Goal: Contribute content

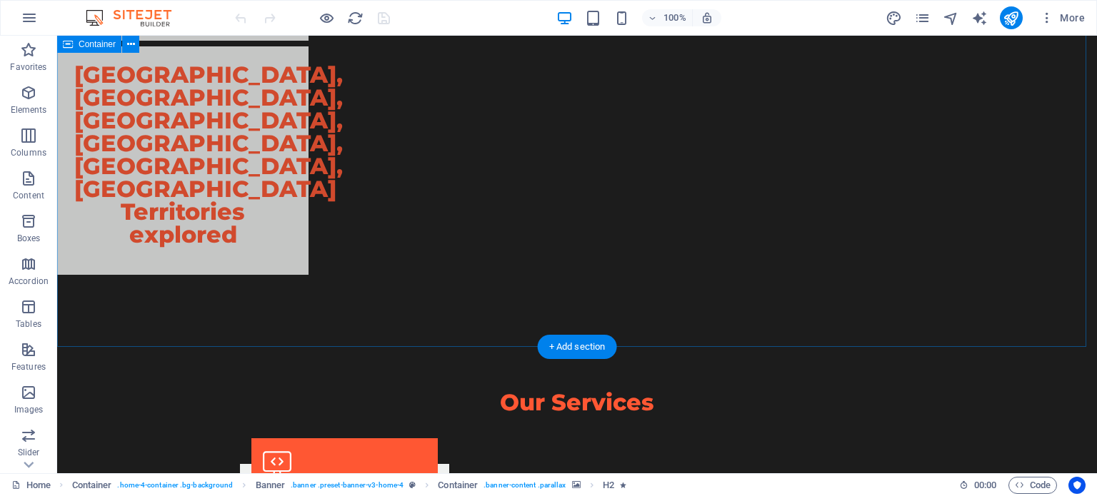
scroll to position [3266, 0]
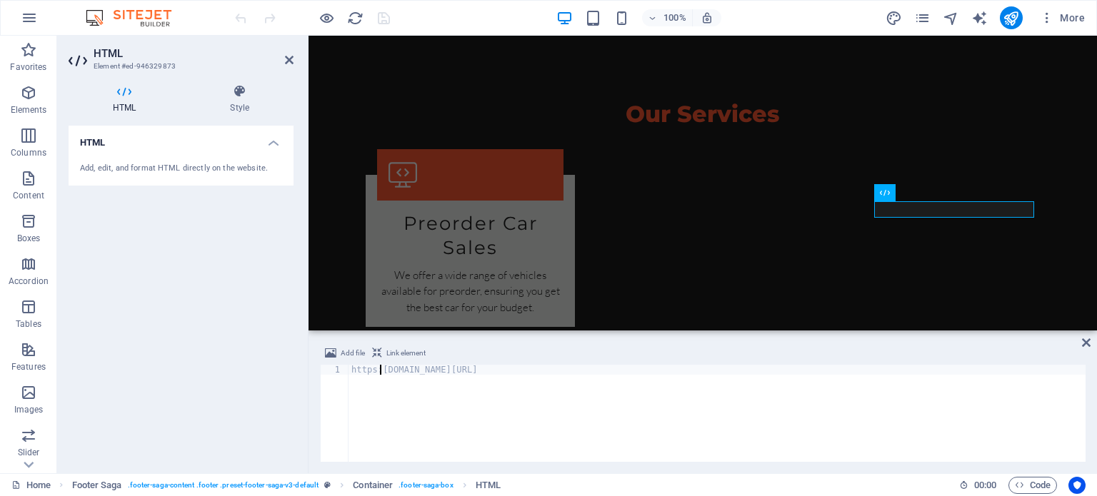
scroll to position [0, 3]
type textarea "[URL][DOMAIN_NAME]"
click at [511, 371] on div "[URL][DOMAIN_NAME]" at bounding box center [717, 423] width 737 height 117
type textarea "[URL][DOMAIN_NAME]"
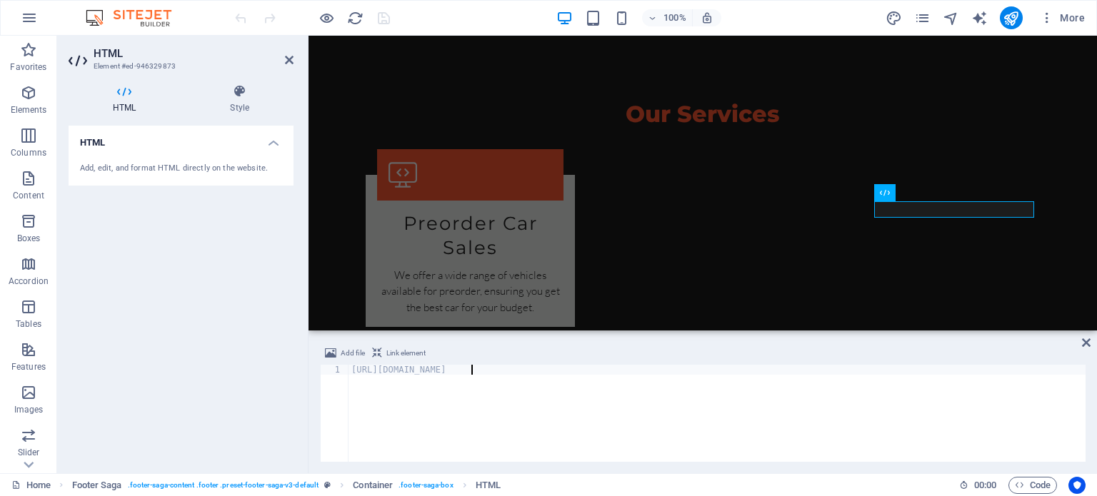
click at [240, 292] on div "HTML Add, edit, and format HTML directly on the website." at bounding box center [181, 294] width 225 height 336
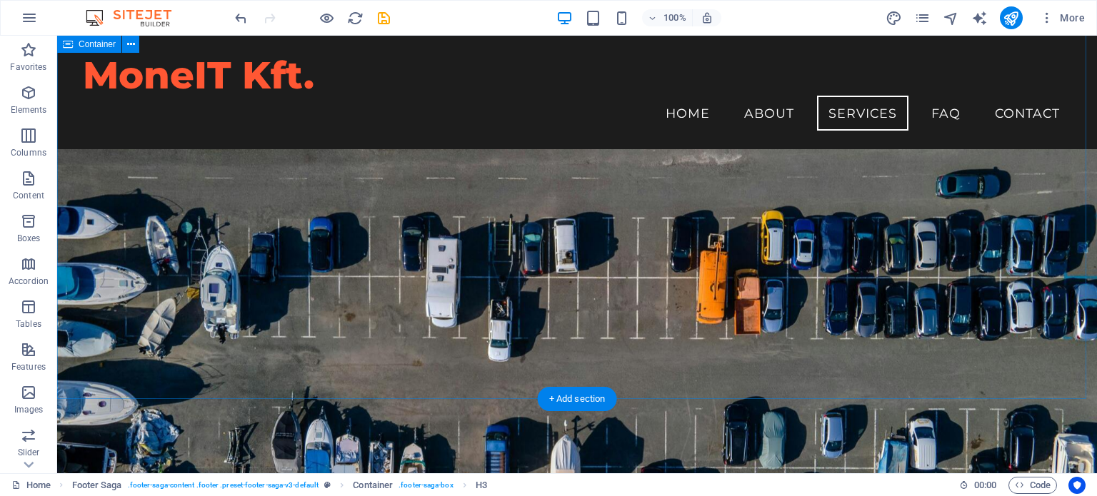
scroll to position [1614, 0]
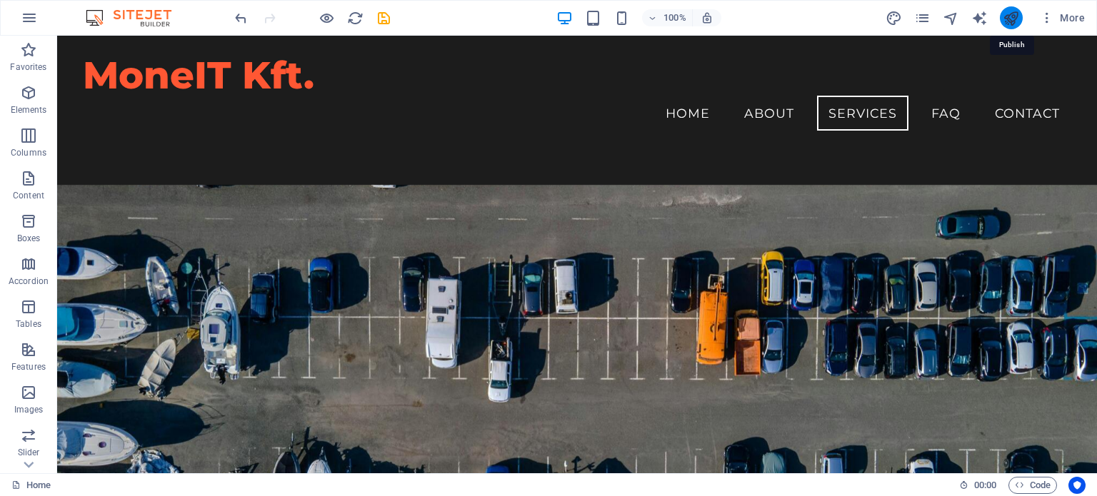
click at [1013, 18] on icon "publish" at bounding box center [1011, 18] width 16 height 16
checkbox input "false"
